Goal: Task Accomplishment & Management: Manage account settings

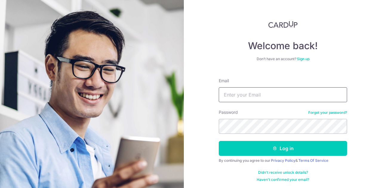
click at [243, 96] on input "Email" at bounding box center [283, 94] width 128 height 15
type input "[PERSON_NAME][EMAIL_ADDRESS][DOMAIN_NAME]"
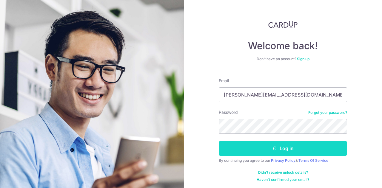
click at [238, 147] on button "Log in" at bounding box center [283, 148] width 128 height 15
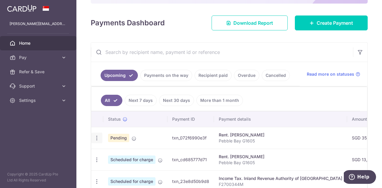
click at [96, 138] on icon "button" at bounding box center [97, 138] width 6 height 6
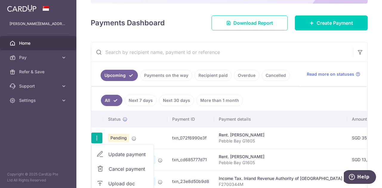
click at [116, 167] on span "Cancel payment" at bounding box center [129, 169] width 40 height 7
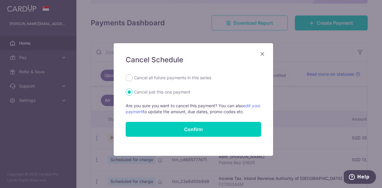
click at [179, 79] on label "Cancel all future payments in this series" at bounding box center [172, 77] width 77 height 7
click at [133, 79] on input "Cancel all future payments in this series" at bounding box center [129, 77] width 7 height 7
radio input "true"
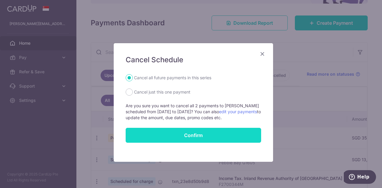
click at [178, 134] on button "Confirm" at bounding box center [193, 135] width 135 height 15
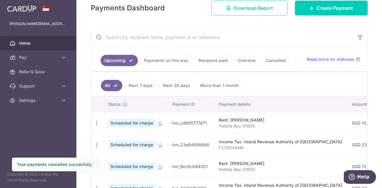
scroll to position [88, 0]
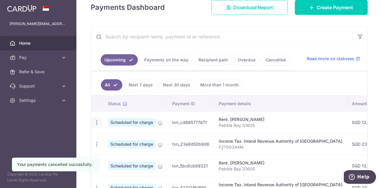
click at [95, 121] on icon "button" at bounding box center [97, 123] width 6 height 6
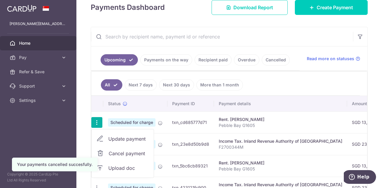
click at [115, 139] on span "Update payment" at bounding box center [128, 138] width 41 height 7
radio input "true"
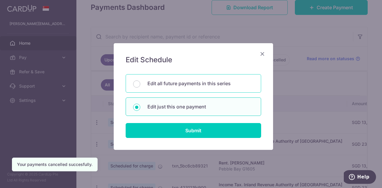
click at [158, 86] on p "Edit all future payments in this series" at bounding box center [200, 83] width 106 height 7
click at [140, 86] on input "Edit all future payments in this series" at bounding box center [136, 84] width 7 height 7
radio input "true"
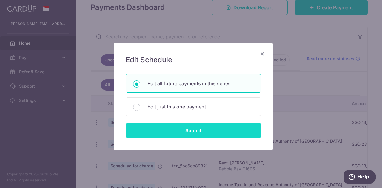
click at [160, 129] on input "Submit" at bounding box center [193, 130] width 135 height 15
radio input "true"
type input "13,000.00"
type input "Pebble Bay G1605"
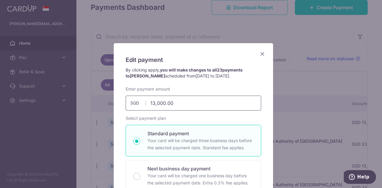
click at [152, 104] on input "13,000.00" at bounding box center [193, 103] width 135 height 15
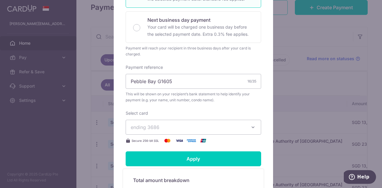
scroll to position [149, 0]
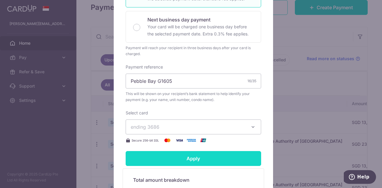
type input "16,000.00"
click at [155, 161] on input "Apply" at bounding box center [193, 158] width 135 height 15
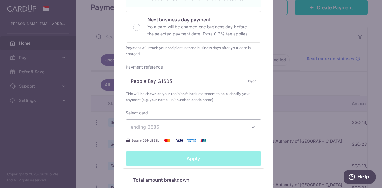
type input "Successfully Applied"
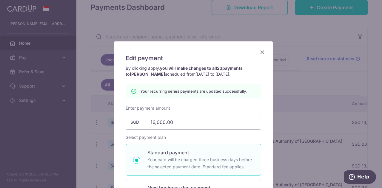
scroll to position [1, 0]
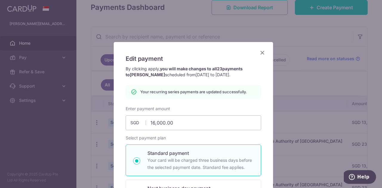
click at [260, 52] on icon "Close" at bounding box center [262, 52] width 7 height 7
